Goal: Communication & Community: Share content

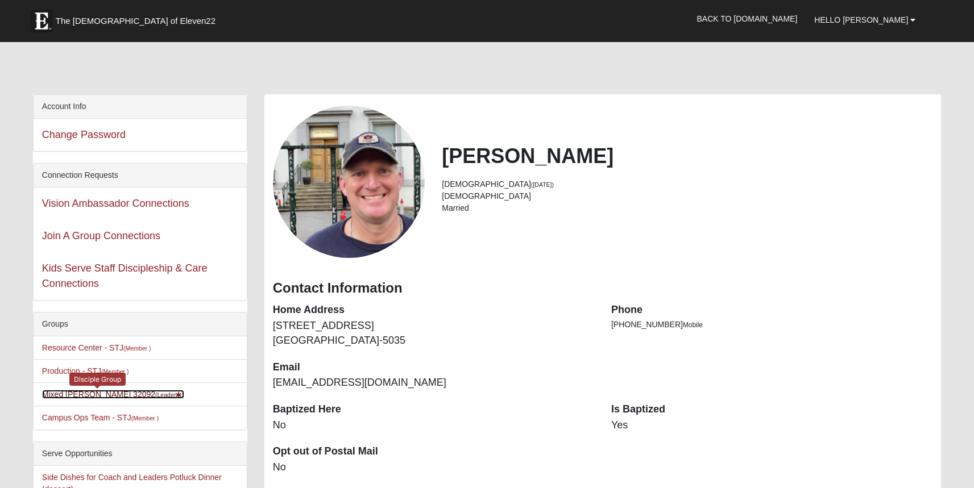
click at [68, 396] on link "Mixed Stevens 32092 (Leader )" at bounding box center [113, 394] width 142 height 9
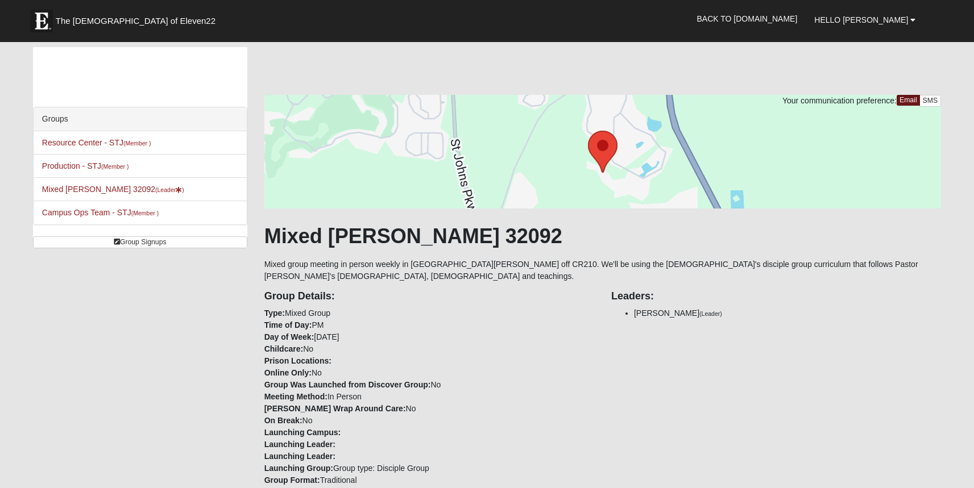
click at [469, 130] on div at bounding box center [602, 152] width 677 height 114
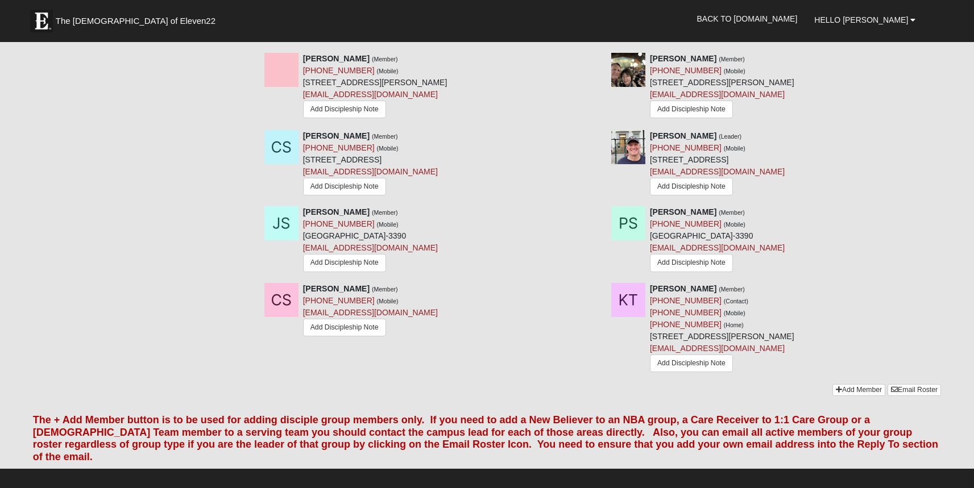
scroll to position [967, 0]
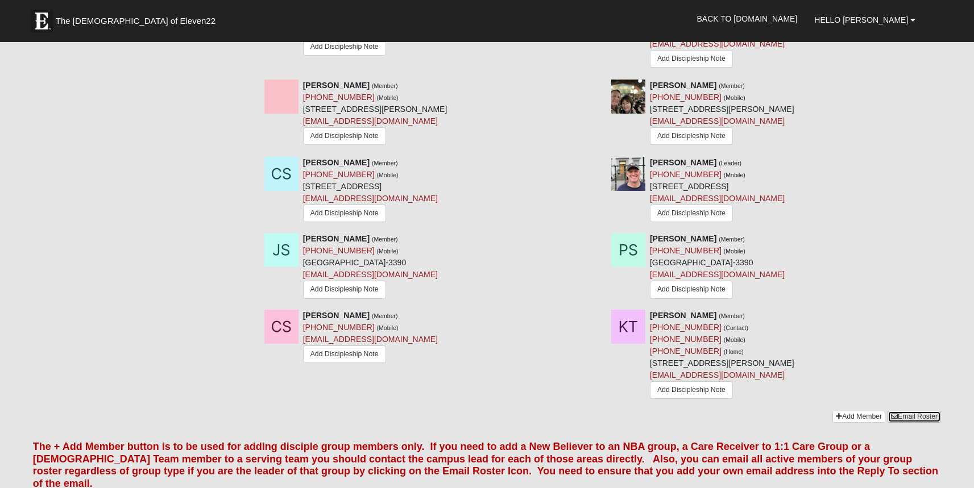
click at [907, 423] on link "Email Roster" at bounding box center [914, 417] width 53 height 12
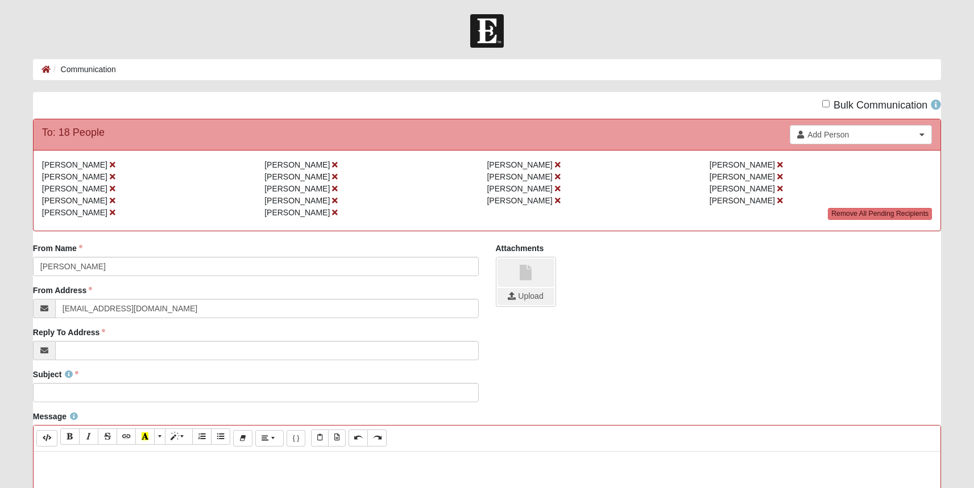
paste div
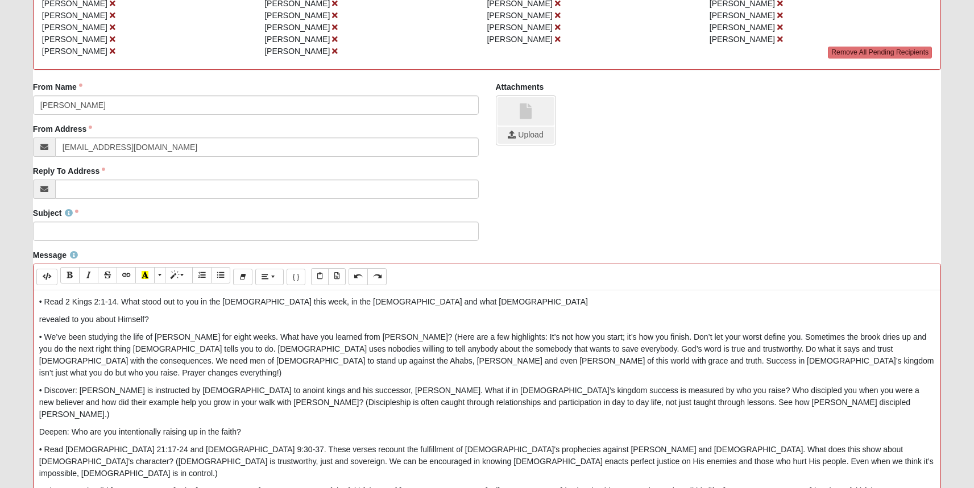
scroll to position [171, 0]
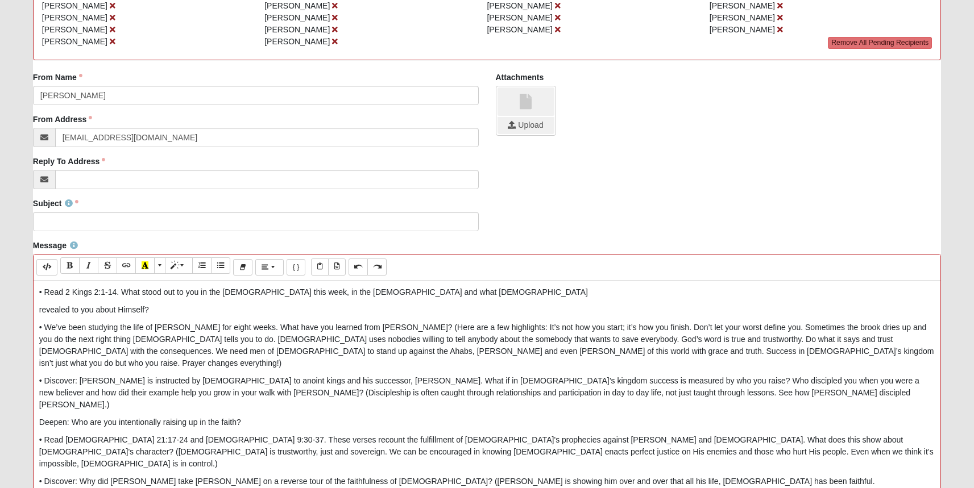
click at [39, 311] on p "revealed to you about Himself?" at bounding box center [487, 310] width 896 height 12
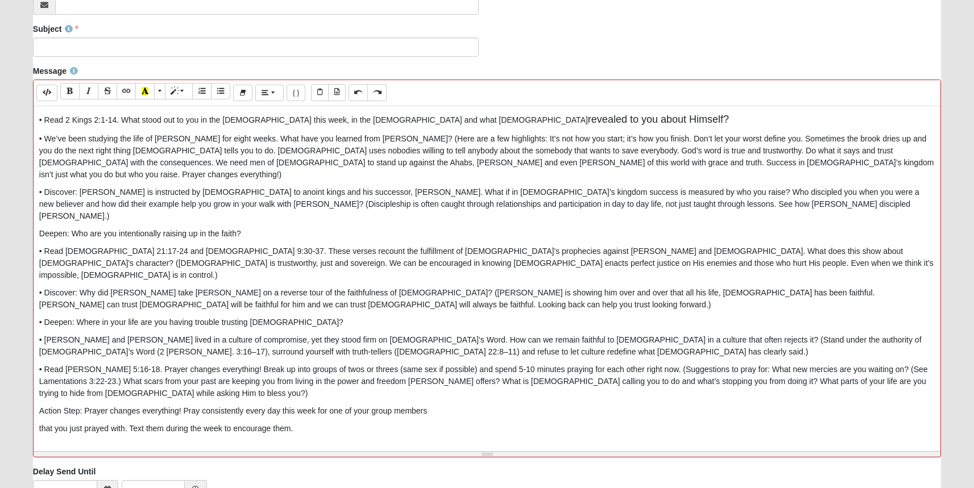
scroll to position [371, 0]
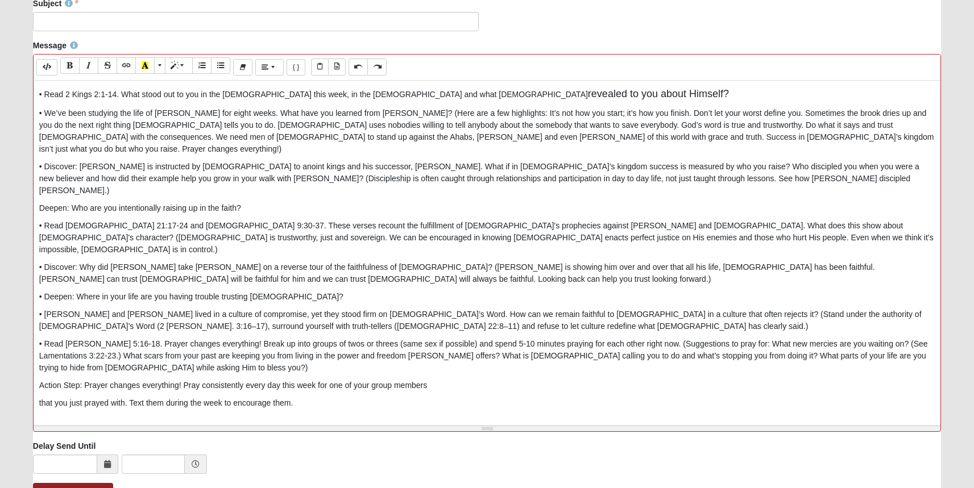
click at [38, 367] on div "• Read 2 Kings 2:1-14. What stood out to you in the [DEMOGRAPHIC_DATA] this wee…" at bounding box center [487, 251] width 907 height 341
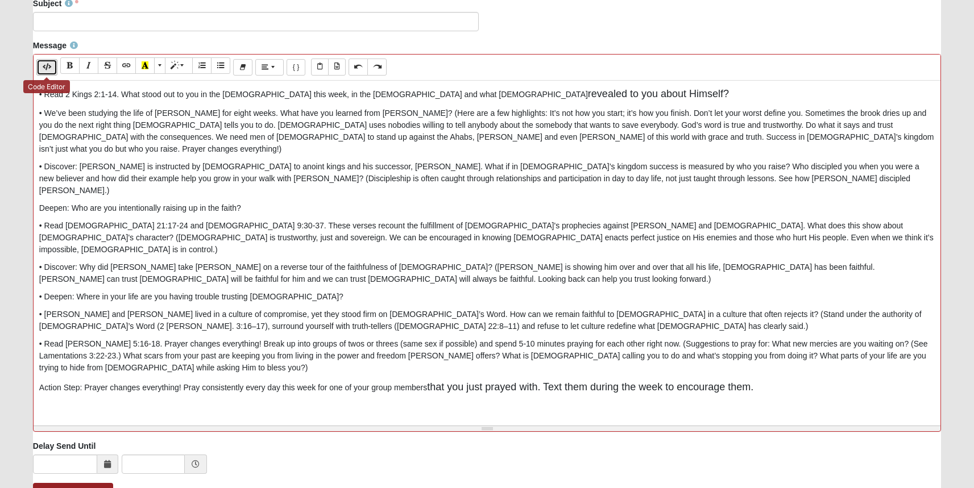
click at [53, 64] on button "Code Editor" at bounding box center [46, 67] width 21 height 16
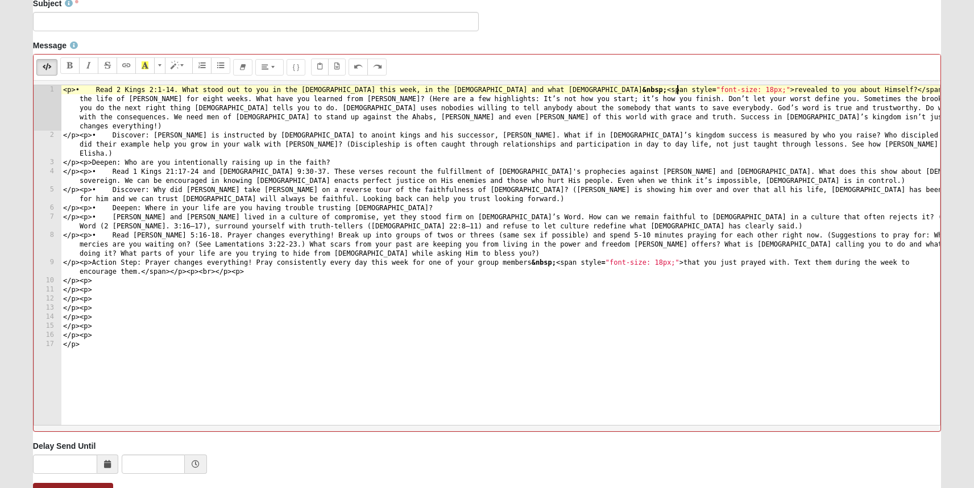
click at [179, 338] on div "< p > • Read 2 Kings 2:1-14. What stood out to you in the [DEMOGRAPHIC_DATA] th…" at bounding box center [500, 282] width 879 height 395
type textarea "</p><p>"
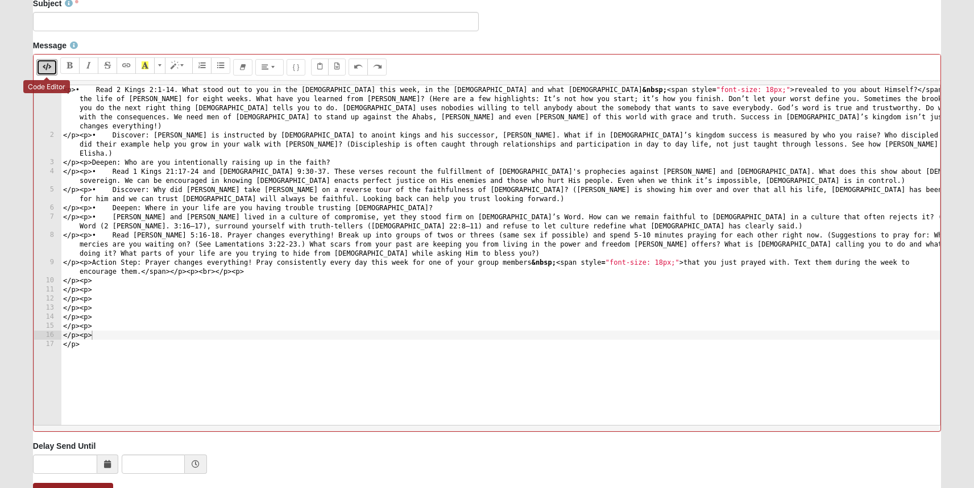
click at [46, 68] on icon "Code Editor" at bounding box center [47, 67] width 9 height 7
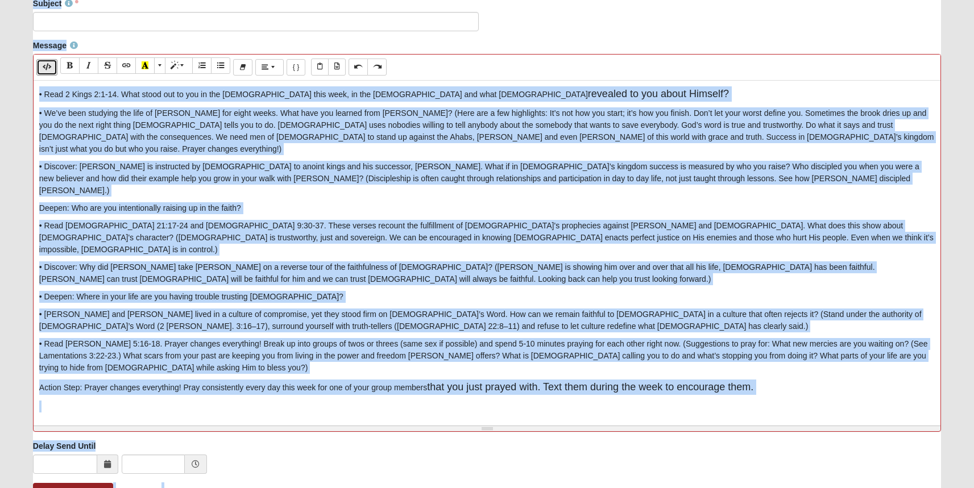
copy form "Hello [PERSON_NAME] My Account Log Out Communication Communication Error New Co…"
click at [222, 400] on div "• Read 2 Kings 2:1-14. What stood out to you in the [DEMOGRAPHIC_DATA] this wee…" at bounding box center [487, 251] width 907 height 341
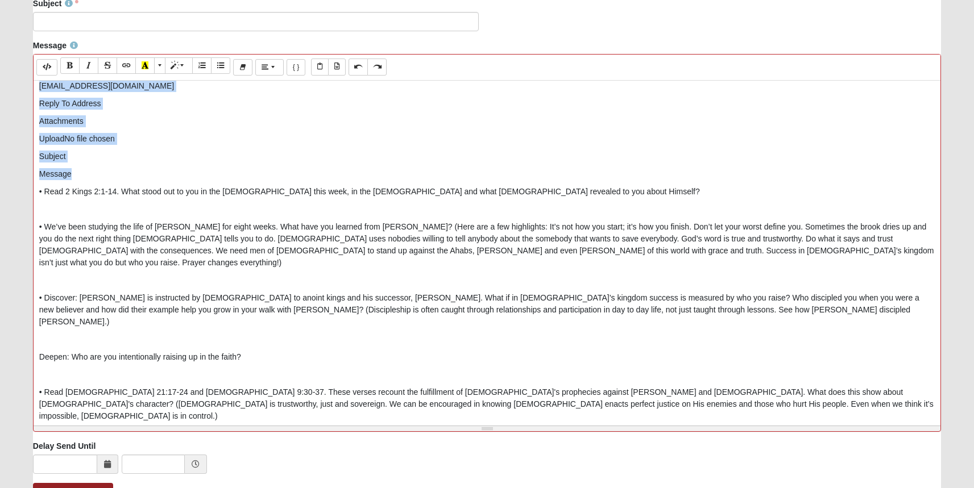
scroll to position [0, 0]
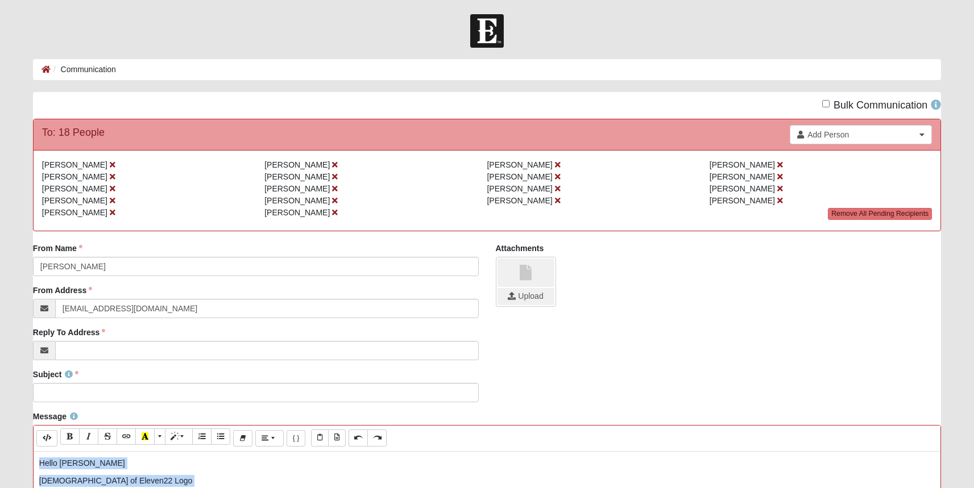
drag, startPoint x: 86, startPoint y: 170, endPoint x: 36, endPoint y: 462, distance: 296.0
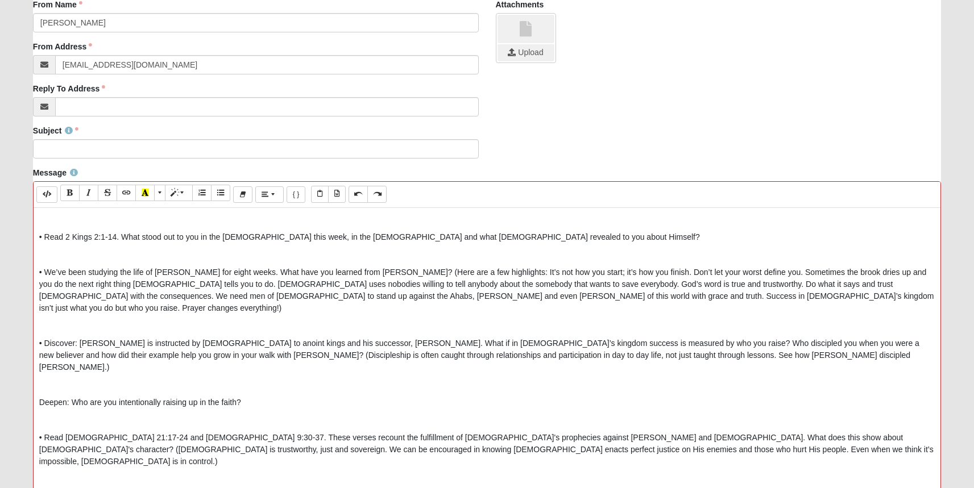
scroll to position [260, 0]
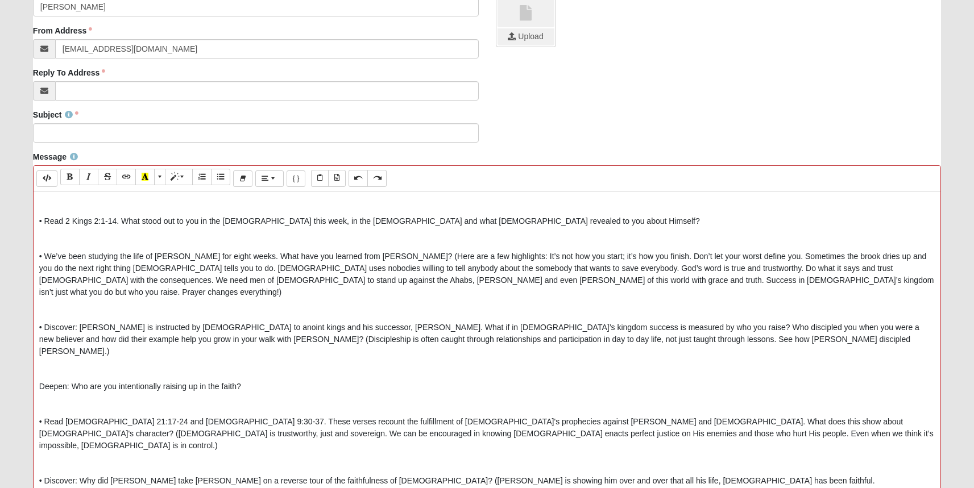
click at [35, 221] on div "• Read 2 Kings 2:1-14. What stood out to you in the [DEMOGRAPHIC_DATA] this wee…" at bounding box center [487, 362] width 907 height 341
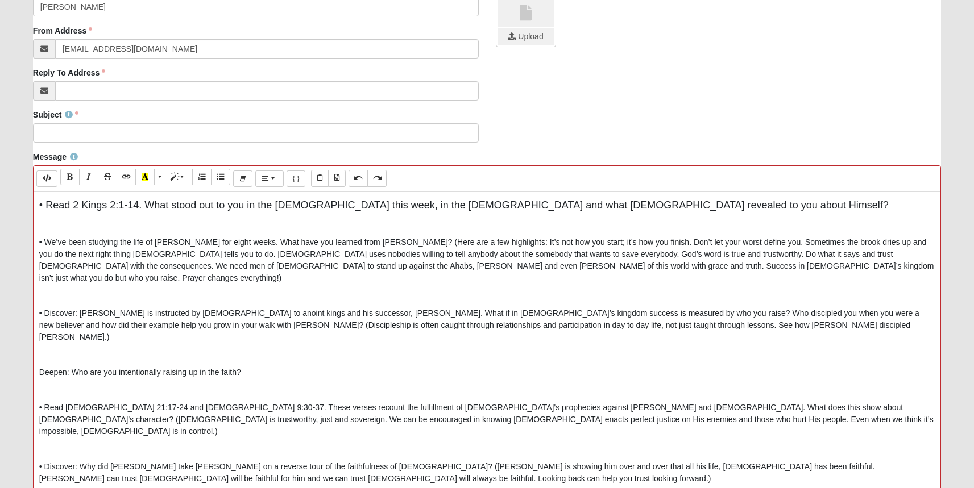
click at [45, 227] on p at bounding box center [487, 225] width 896 height 12
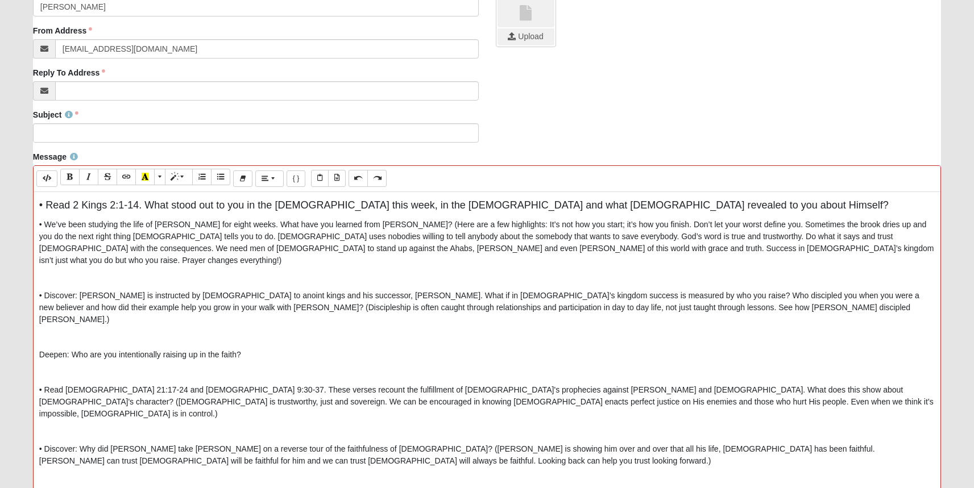
click at [57, 274] on div "• Read 2 Kings 2:1-14. What stood out to you in the [DEMOGRAPHIC_DATA] this wee…" at bounding box center [487, 362] width 907 height 341
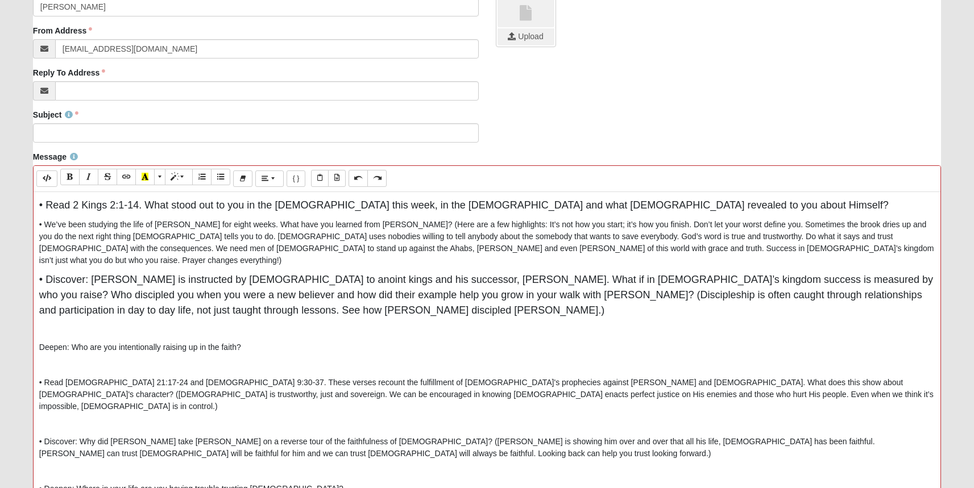
click at [51, 324] on p at bounding box center [487, 330] width 896 height 12
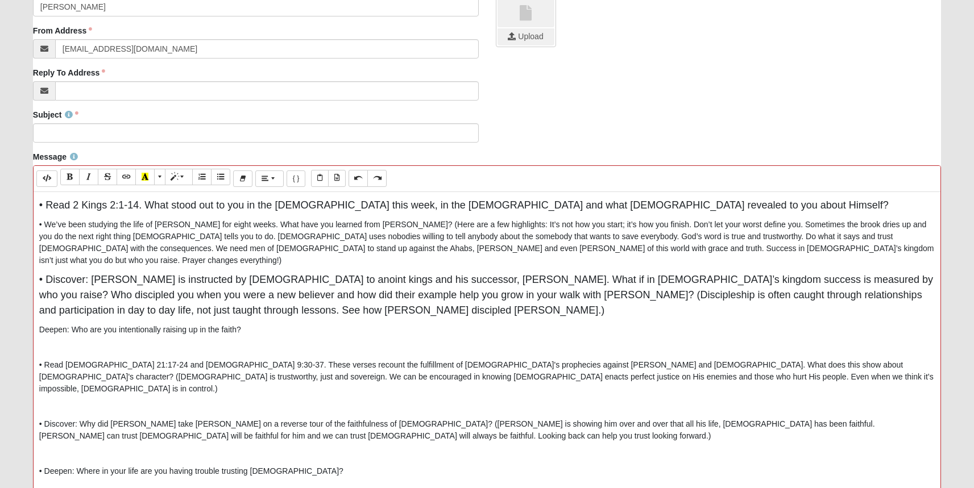
click at [43, 342] on p at bounding box center [487, 348] width 896 height 12
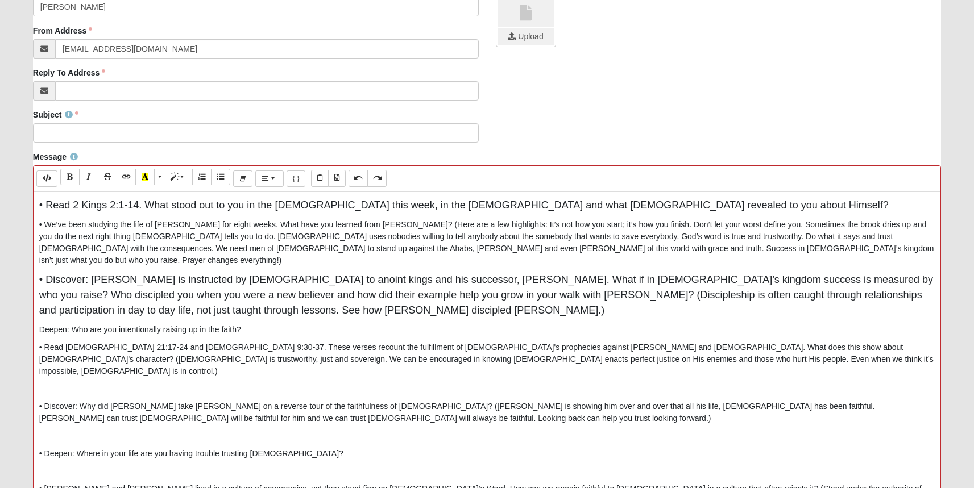
click at [52, 383] on p at bounding box center [487, 389] width 896 height 12
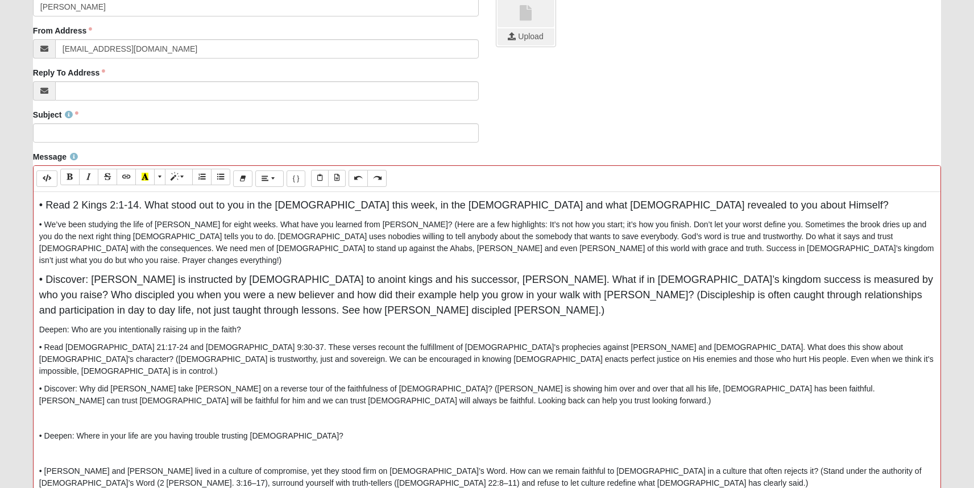
click at [53, 405] on div "• Read 2 Kings 2:1-14. What stood out to you in the [DEMOGRAPHIC_DATA] this wee…" at bounding box center [487, 362] width 907 height 341
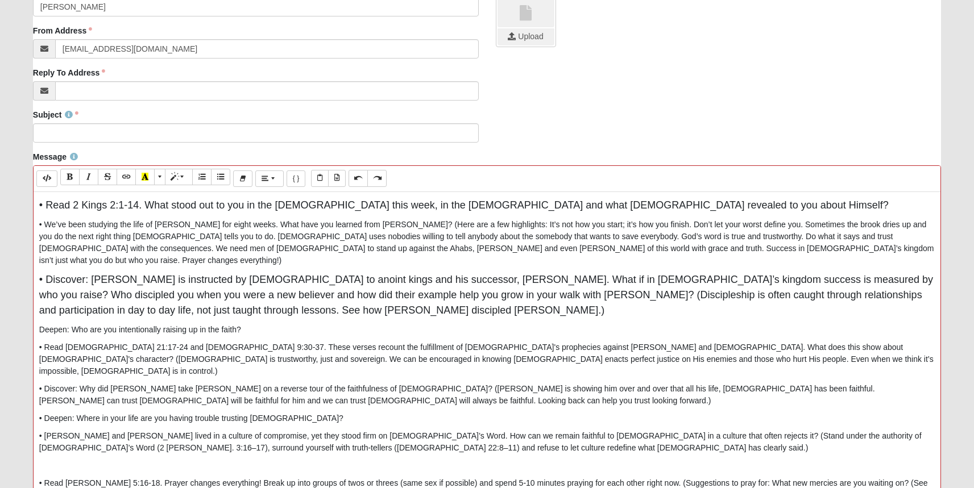
click at [48, 460] on p at bounding box center [487, 466] width 896 height 12
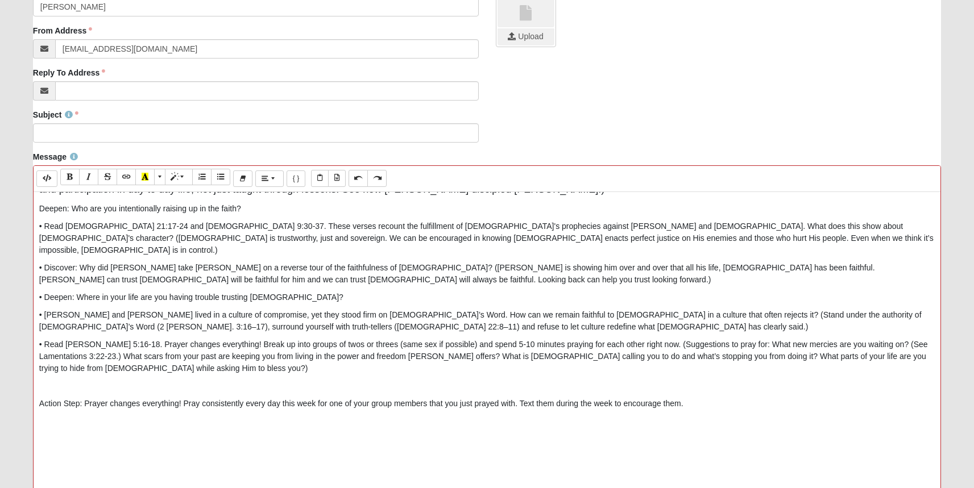
scroll to position [123, 0]
click at [65, 379] on p at bounding box center [487, 385] width 896 height 12
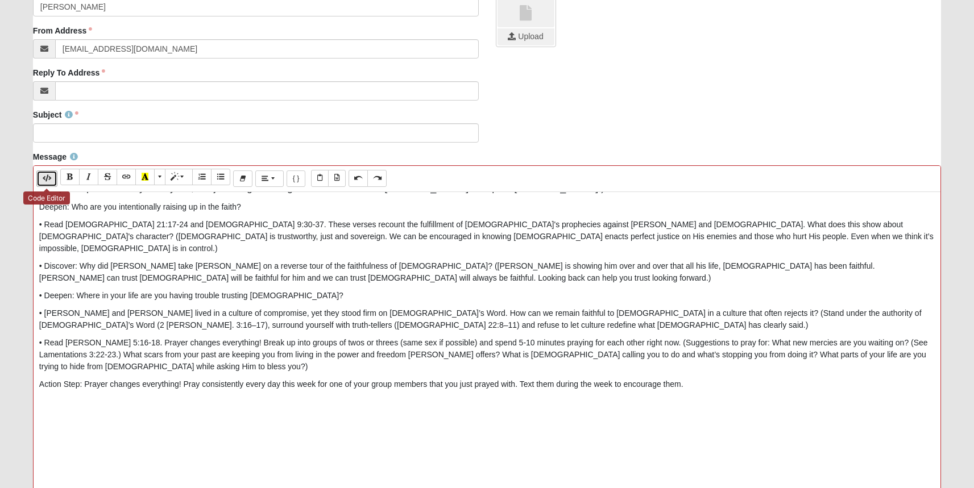
click at [47, 177] on icon "Code Editor" at bounding box center [47, 178] width 9 height 7
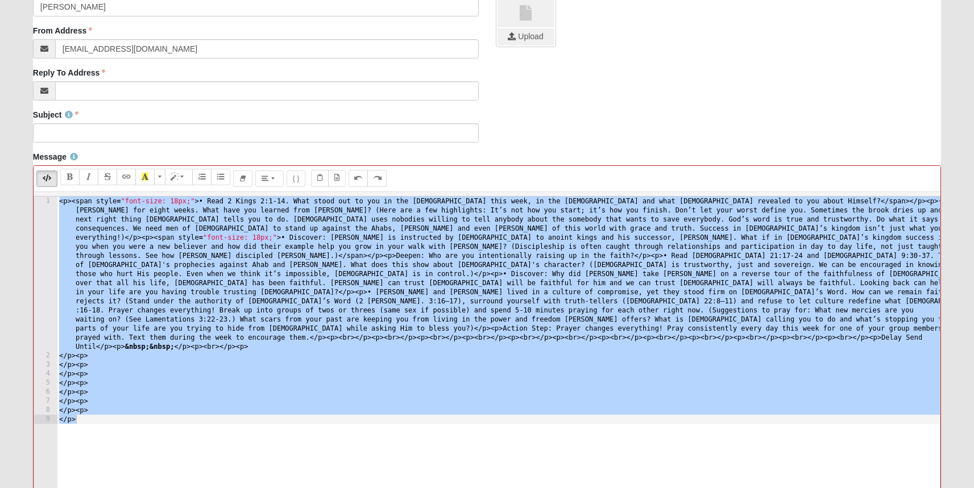
click at [107, 418] on div "< p > < span style = "font-size: 18px;" > • Read 2 Kings 2:1-14. What stood out…" at bounding box center [498, 449] width 883 height 504
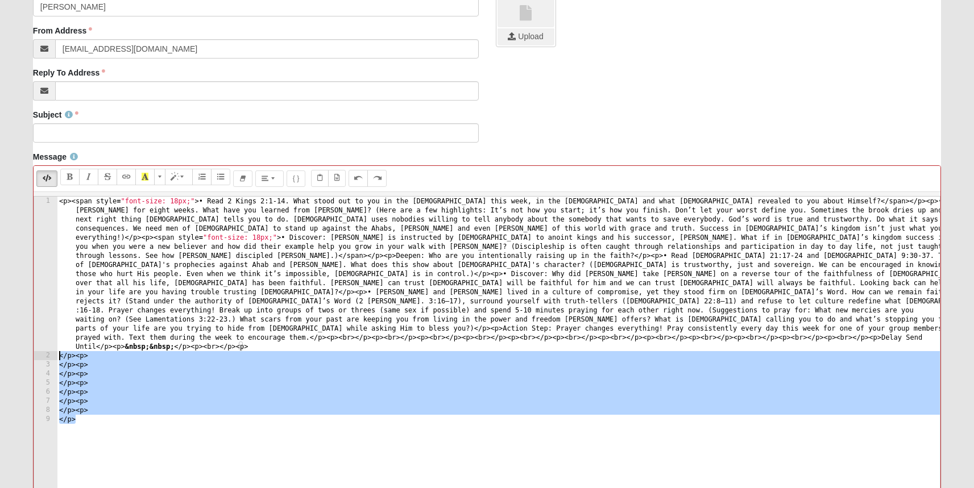
drag, startPoint x: 106, startPoint y: 419, endPoint x: 53, endPoint y: 359, distance: 79.8
click at [53, 359] on pre "</p> 1 2 3 4 5 6 7 8 9 < p > < span style = "font-size: 18px;" > • Read 2 Kings…" at bounding box center [487, 366] width 907 height 341
type textarea "</p><p> </p><p>"
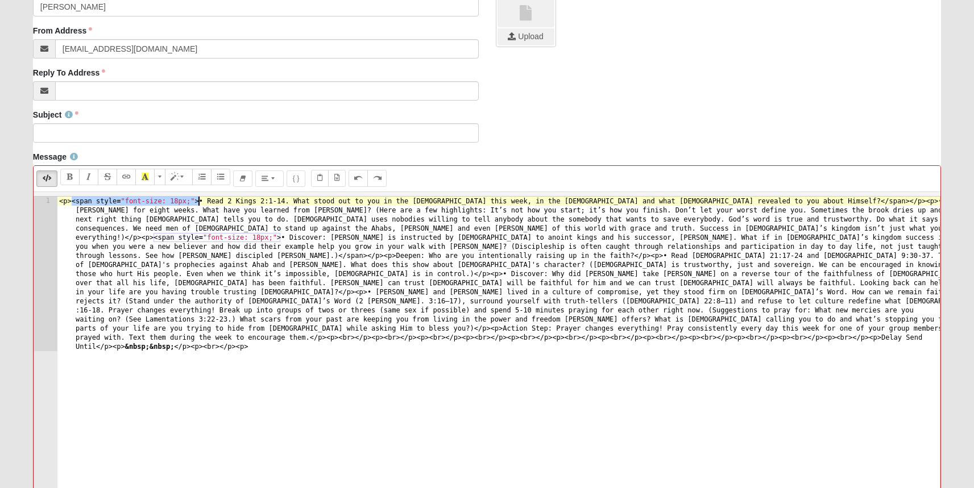
drag, startPoint x: 73, startPoint y: 203, endPoint x: 199, endPoint y: 200, distance: 125.7
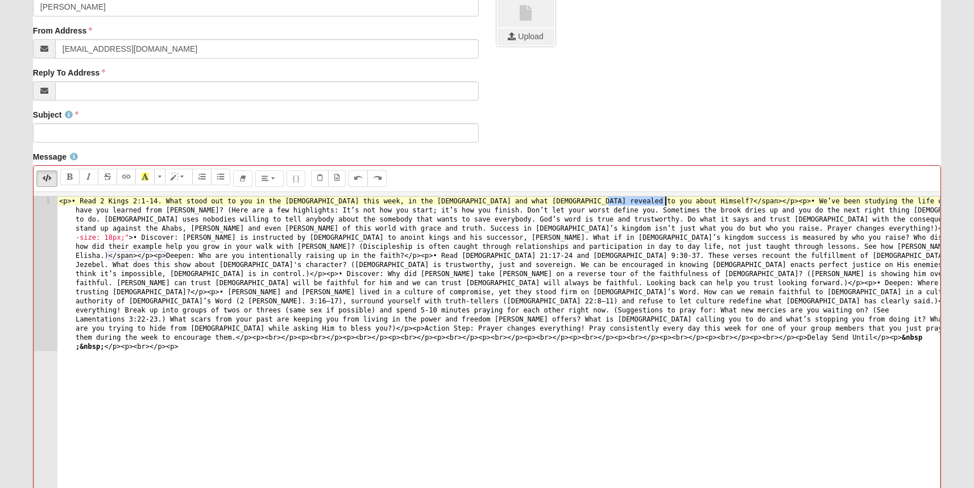
drag, startPoint x: 610, startPoint y: 201, endPoint x: 666, endPoint y: 201, distance: 56.3
type textarea "• We’ve been studying the life of [PERSON_NAME] for eight weeks. What have you …"
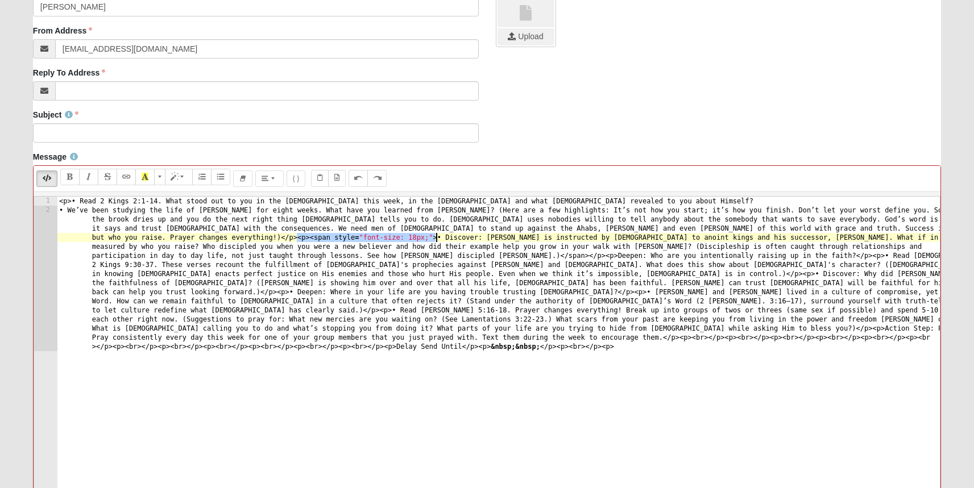
drag, startPoint x: 297, startPoint y: 237, endPoint x: 436, endPoint y: 237, distance: 138.2
click at [436, 237] on div "< p > • Read 2 Kings 2:1-14. What stood out to you in the [DEMOGRAPHIC_DATA] th…" at bounding box center [498, 444] width 883 height 495
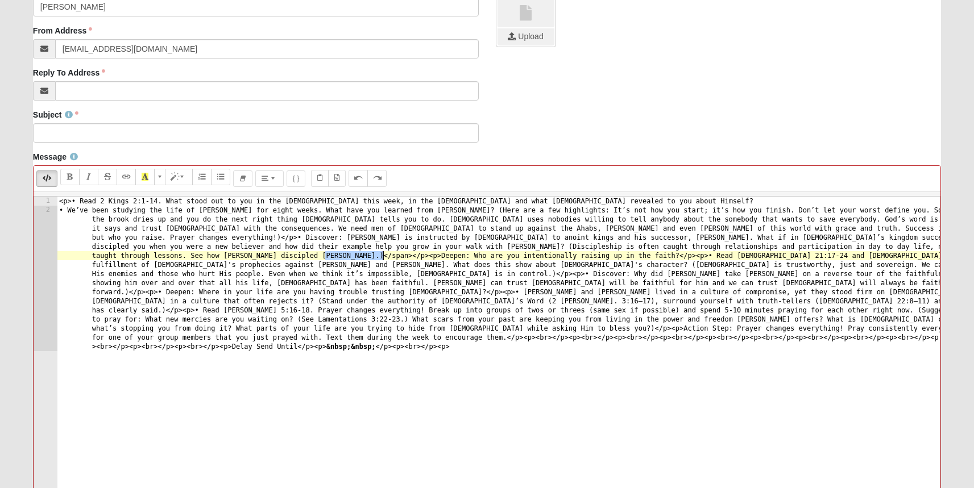
drag, startPoint x: 325, startPoint y: 256, endPoint x: 382, endPoint y: 255, distance: 56.3
click at [382, 255] on div "< p > • Read 2 Kings 2:1-14. What stood out to you in the [DEMOGRAPHIC_DATA] th…" at bounding box center [498, 444] width 883 height 495
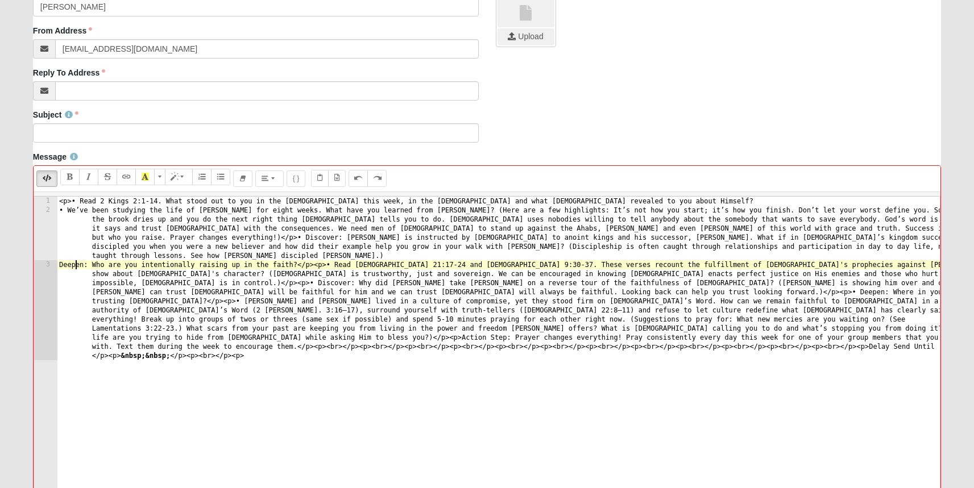
scroll to position [0, 1]
type textarea "Deepen: Who are you intentionally raising up in the faith?</p><p>• Read [DEMOGR…"
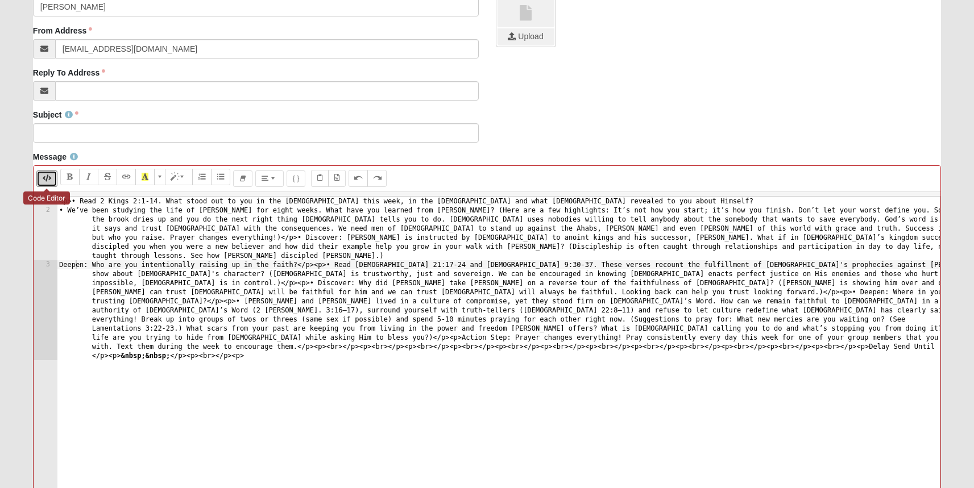
click at [44, 178] on icon "Code Editor" at bounding box center [47, 178] width 9 height 7
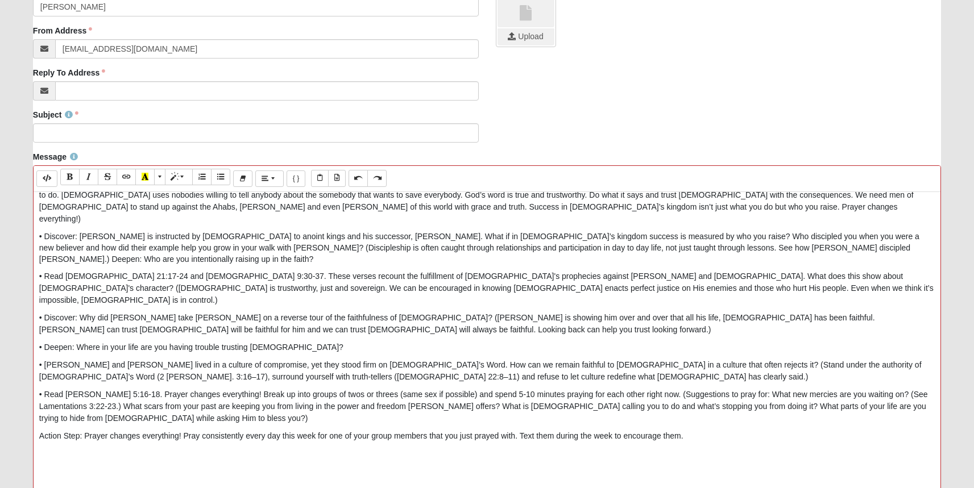
scroll to position [0, 0]
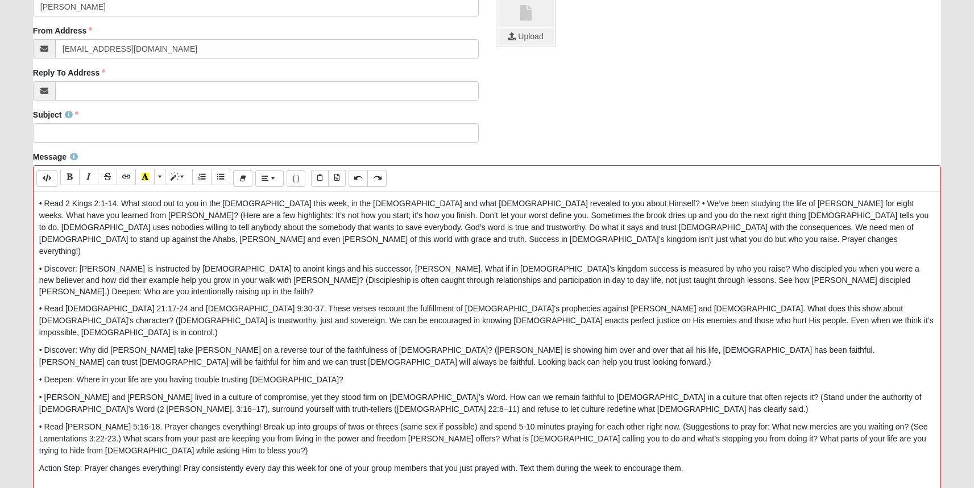
click at [511, 203] on p "• Read 2 Kings 2:1-14. What stood out to you in the [DEMOGRAPHIC_DATA] this wee…" at bounding box center [487, 228] width 896 height 60
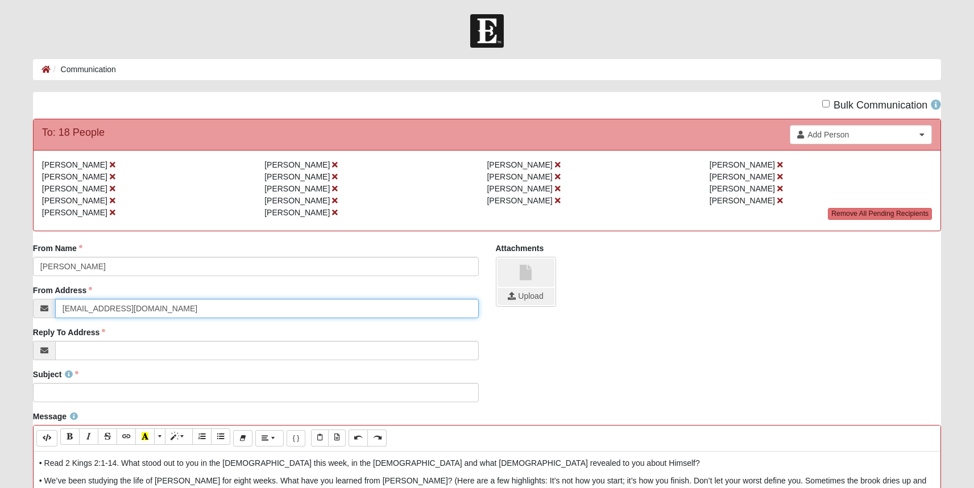
drag, startPoint x: 127, startPoint y: 313, endPoint x: 33, endPoint y: 313, distance: 93.8
click at [33, 313] on div "[EMAIL_ADDRESS][DOMAIN_NAME]" at bounding box center [256, 308] width 446 height 19
type input "[EMAIL_ADDRESS][DOMAIN_NAME]"
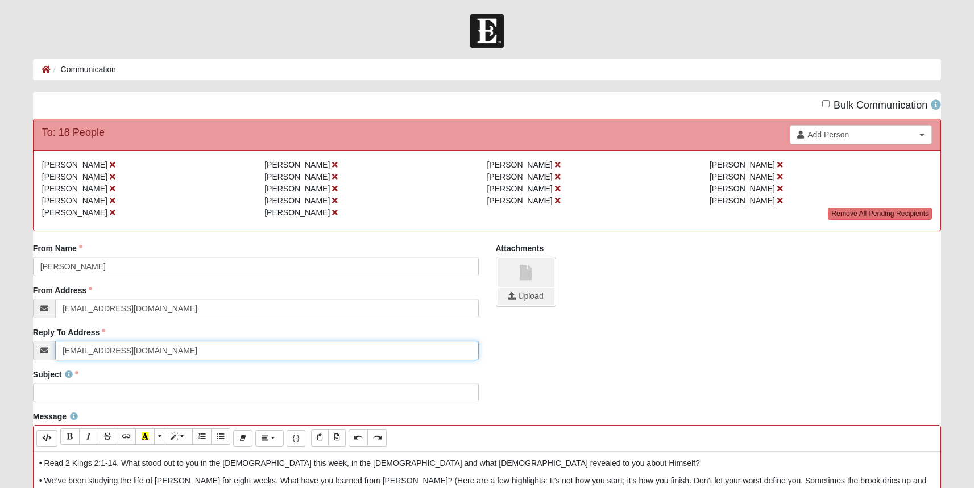
type input "[EMAIL_ADDRESS][DOMAIN_NAME]"
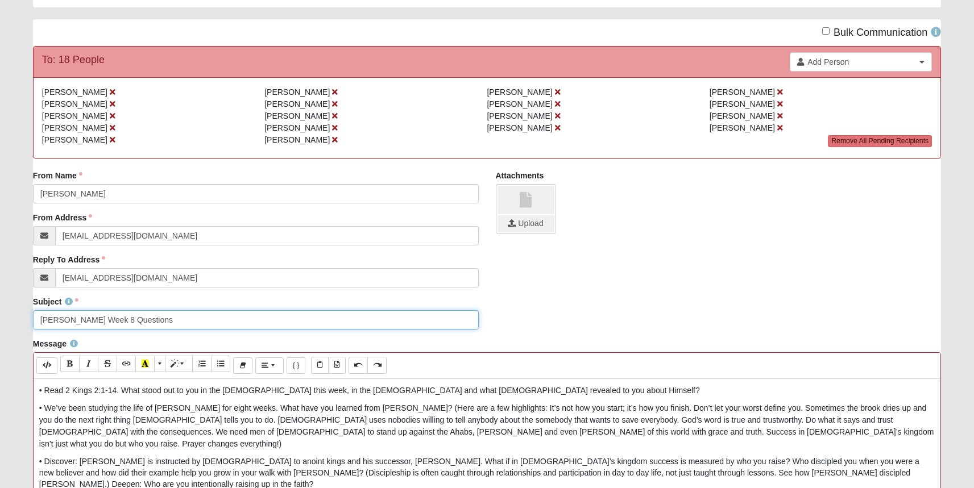
scroll to position [444, 0]
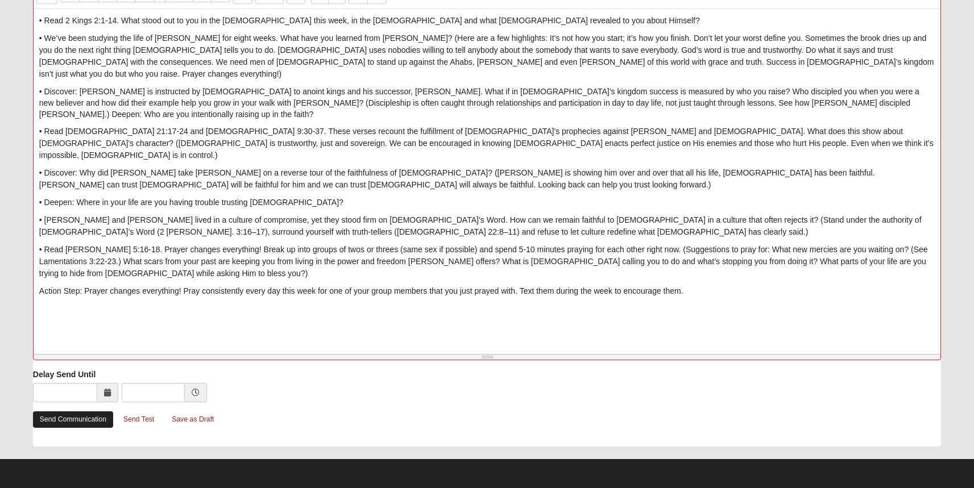
type input "[PERSON_NAME] Week 8 Questions"
click at [80, 416] on link "Send Communication" at bounding box center [73, 420] width 80 height 16
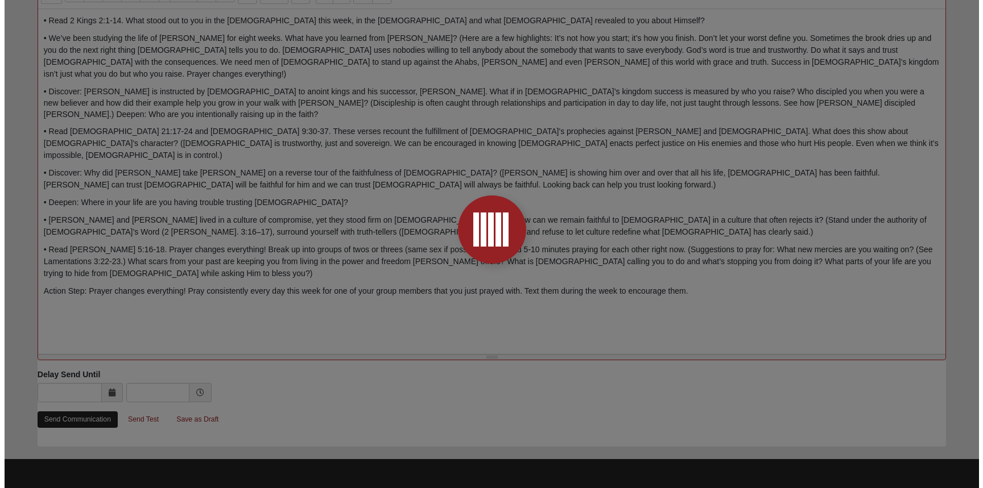
scroll to position [0, 0]
